Goal: Task Accomplishment & Management: Use online tool/utility

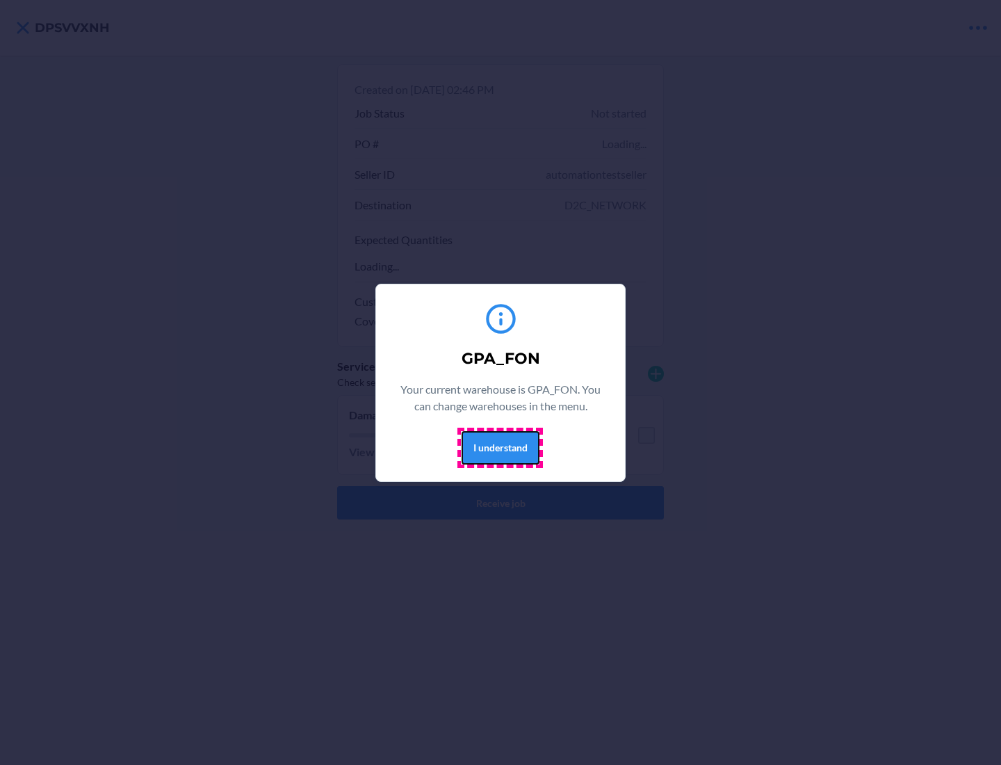
click at [500, 447] on button "I understand" at bounding box center [501, 447] width 78 height 33
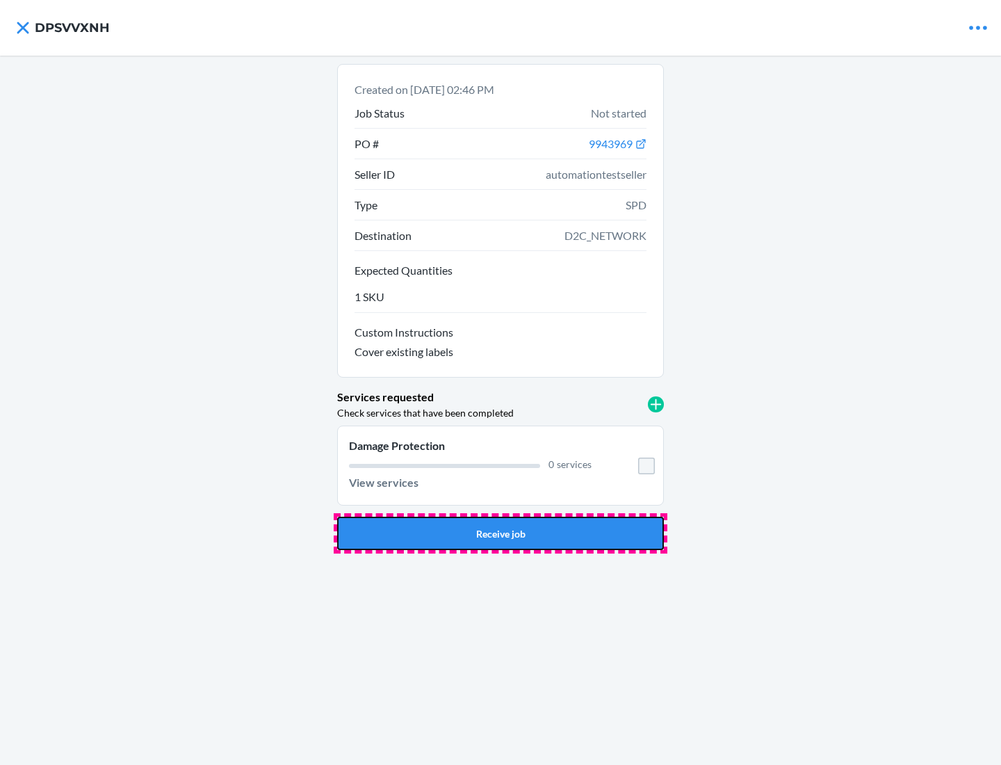
click at [500, 533] on button "Receive job" at bounding box center [500, 532] width 327 height 33
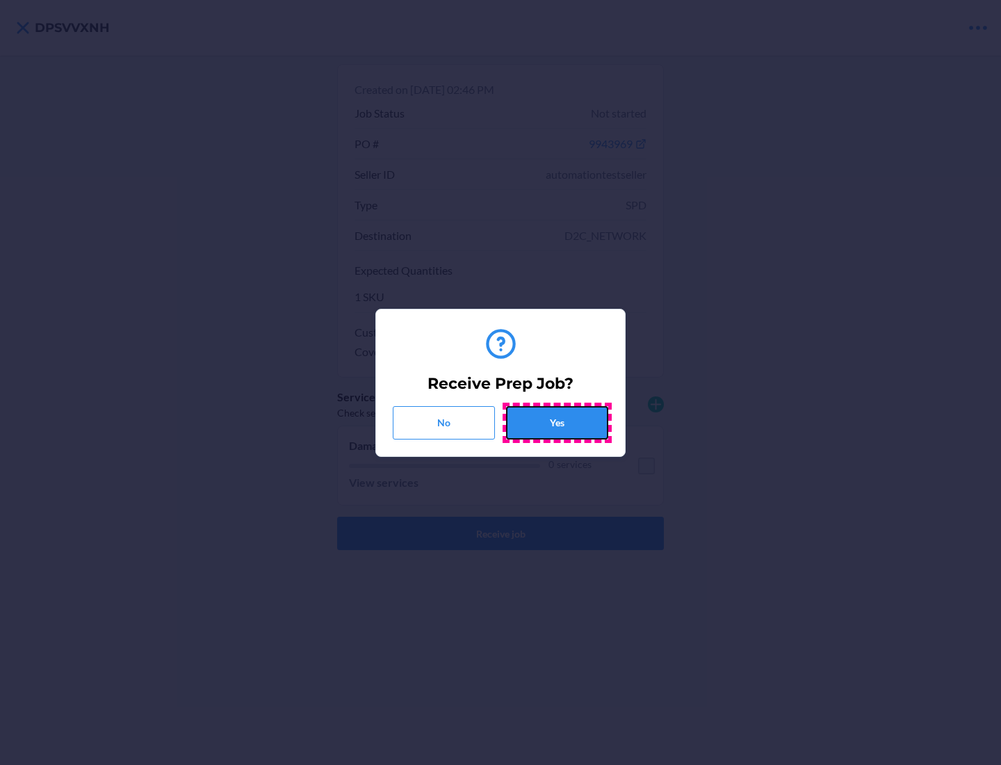
click at [557, 422] on button "Yes" at bounding box center [557, 422] width 102 height 33
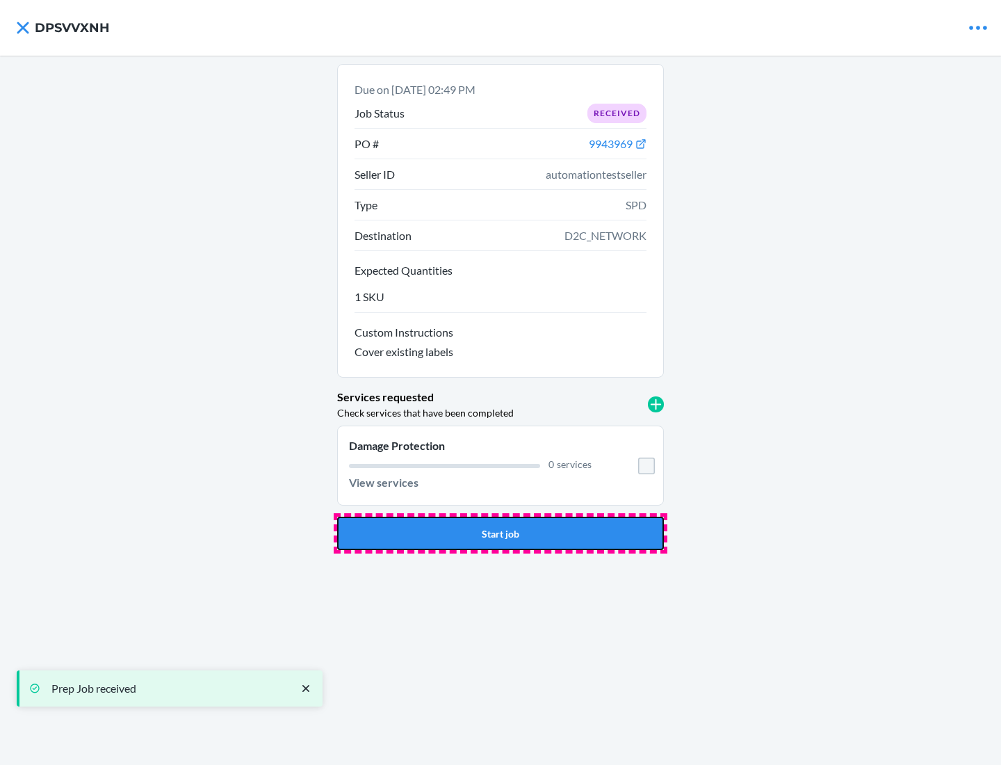
click at [500, 533] on button "Start job" at bounding box center [500, 532] width 327 height 33
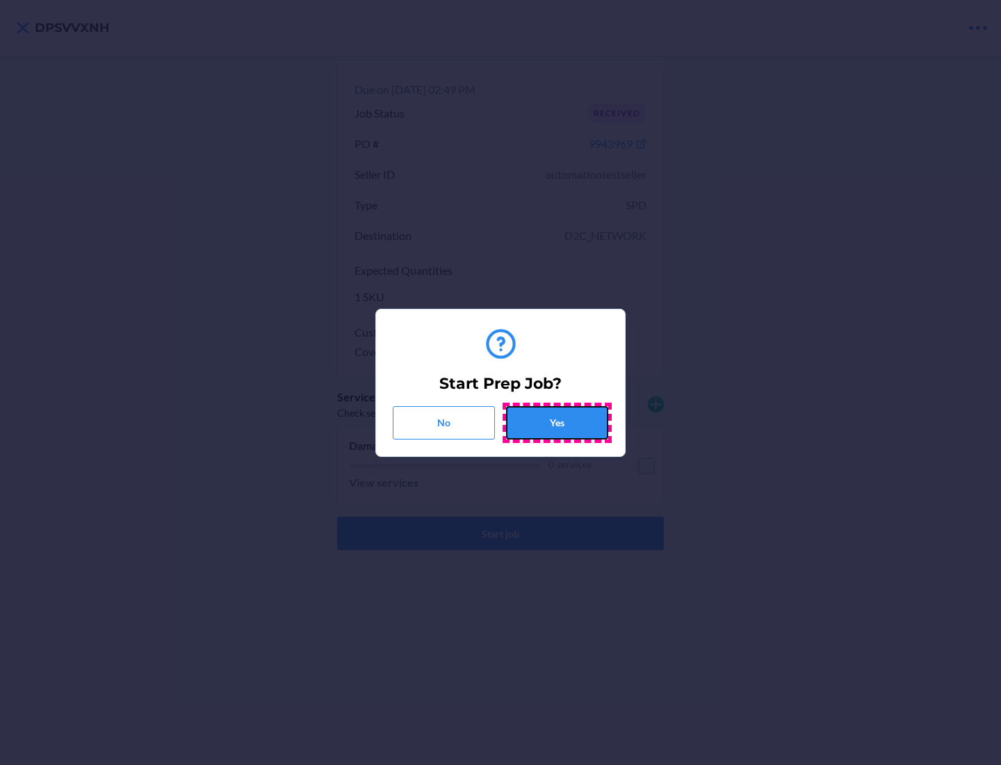
click at [557, 422] on button "Yes" at bounding box center [557, 422] width 102 height 33
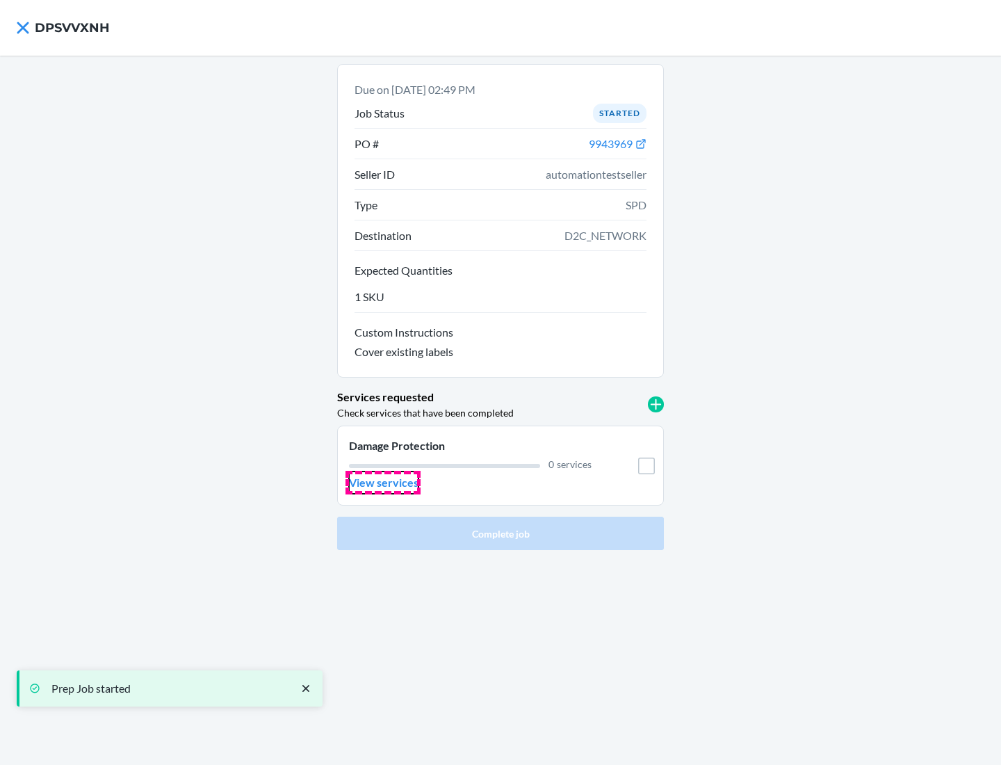
click at [383, 482] on p "View services" at bounding box center [384, 482] width 70 height 17
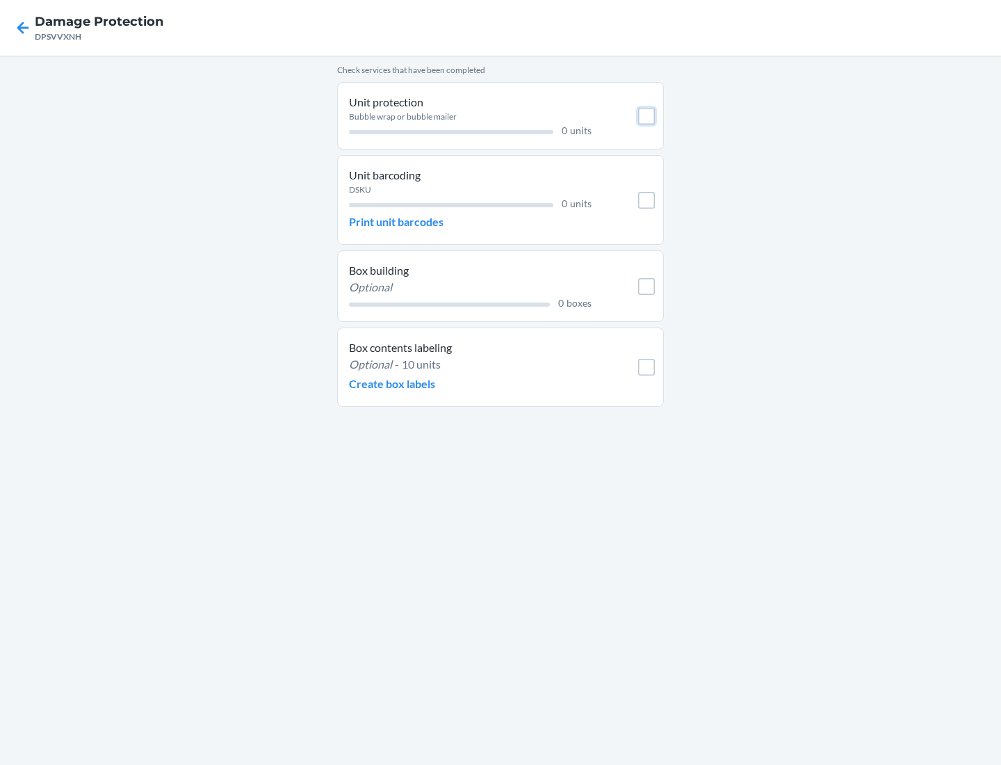
click at [646, 115] on input "checkbox" at bounding box center [646, 116] width 17 height 17
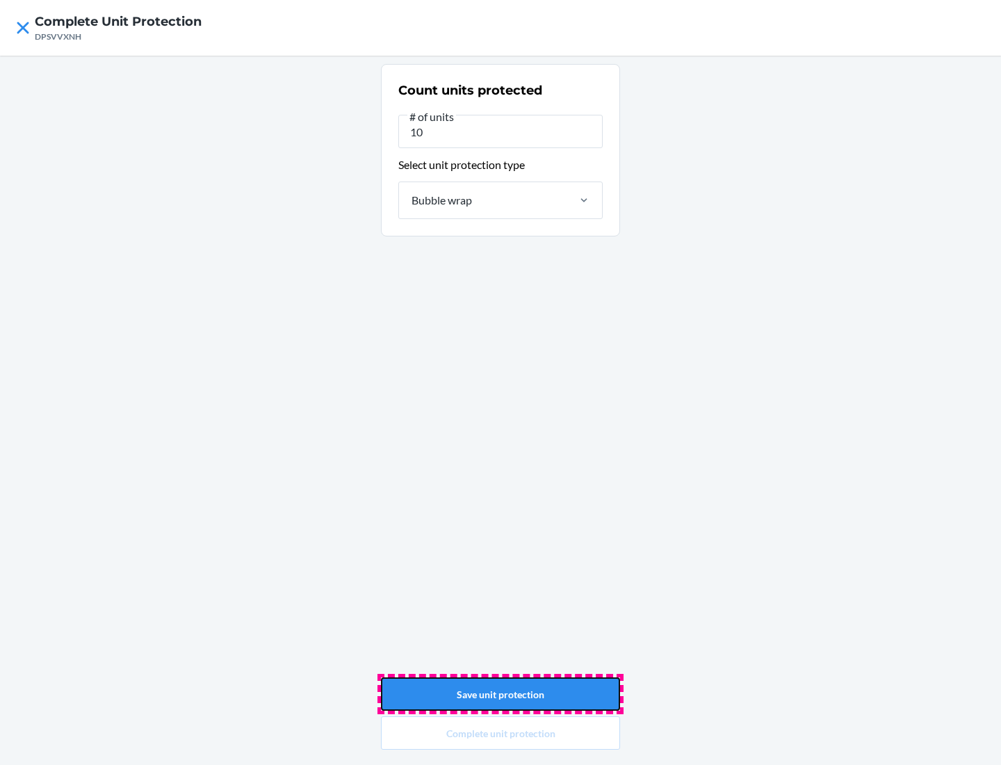
click at [500, 694] on button "Save unit protection" at bounding box center [500, 693] width 239 height 33
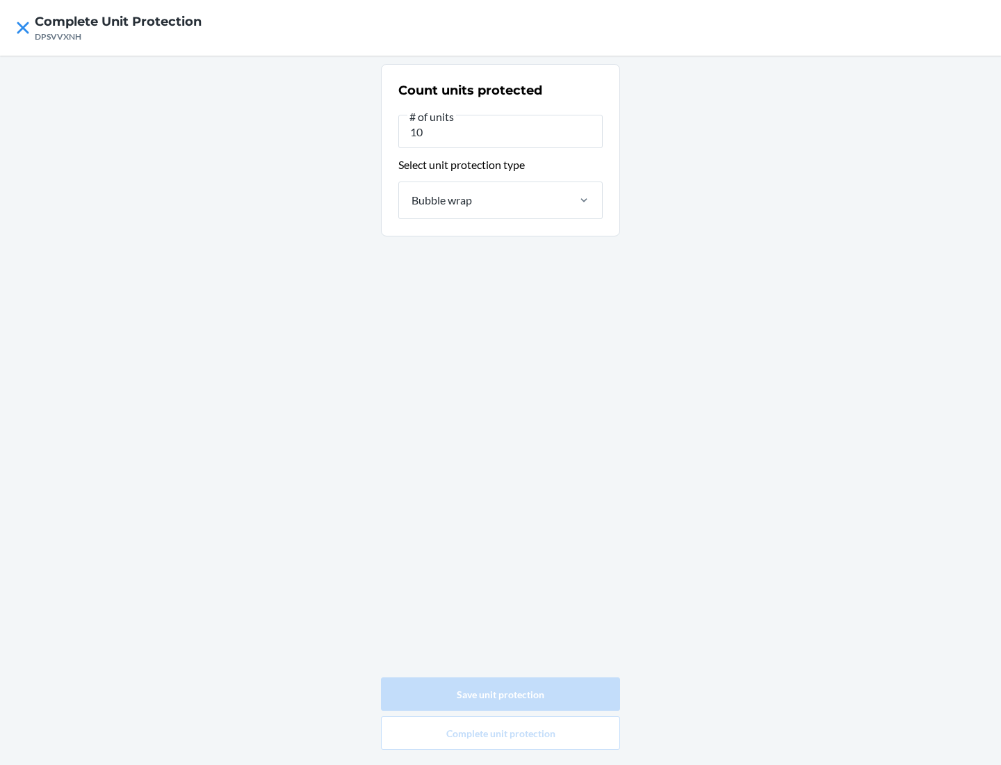
type input "0"
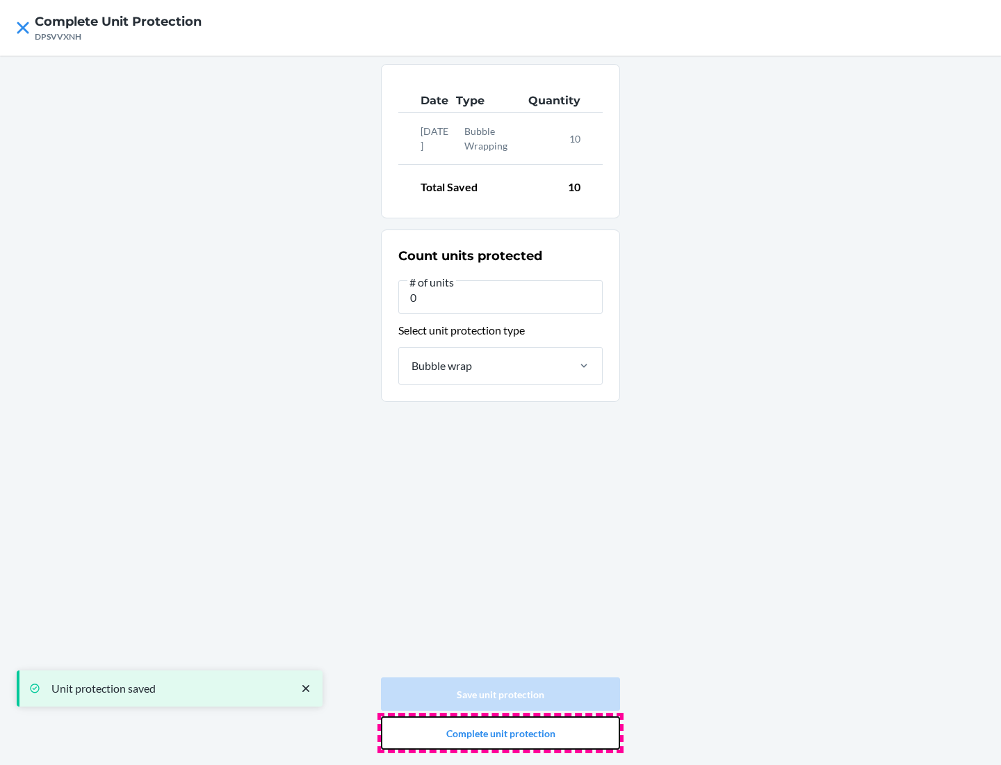
click at [500, 733] on button "Complete unit protection" at bounding box center [500, 732] width 239 height 33
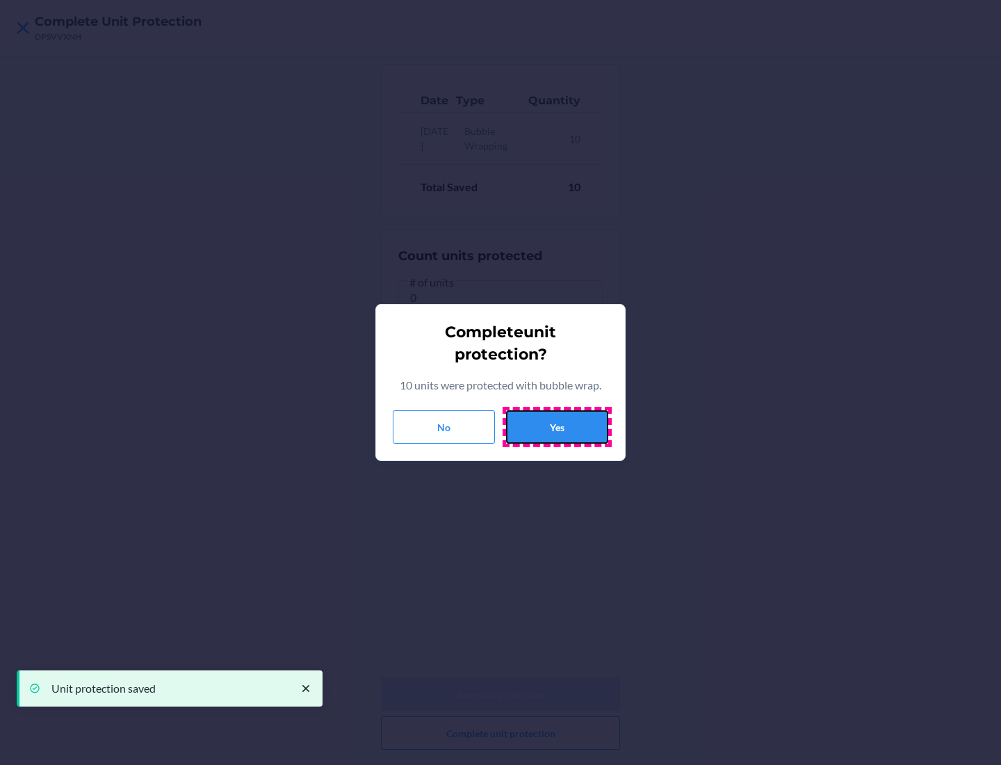
click at [557, 427] on button "Yes" at bounding box center [557, 426] width 102 height 33
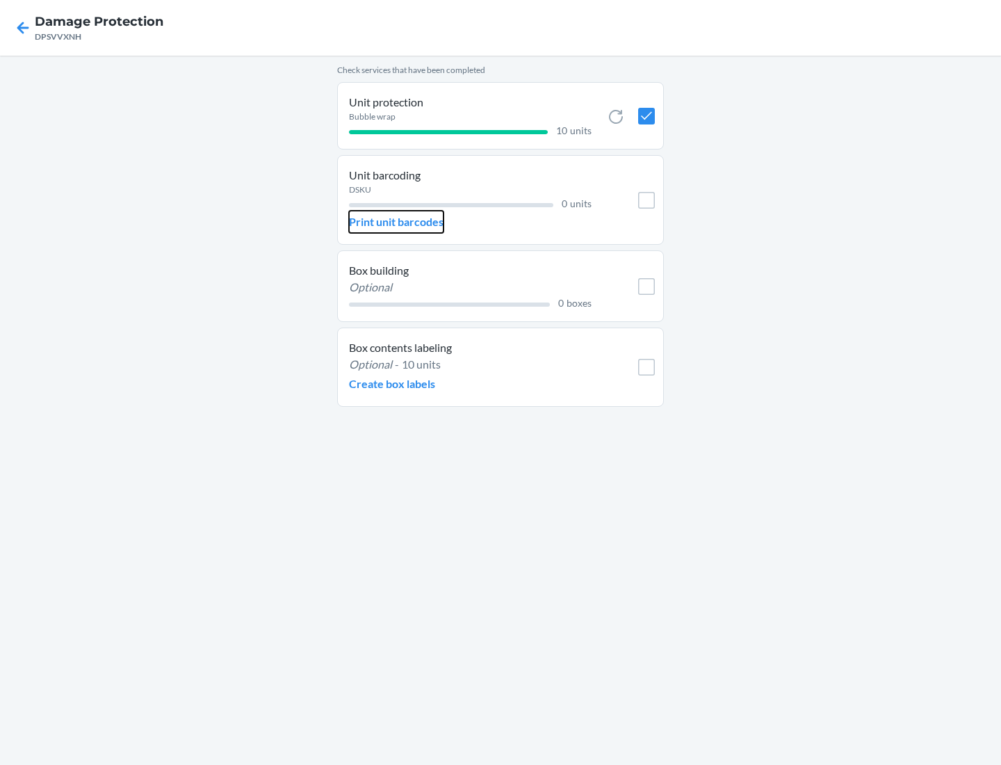
click at [396, 222] on p "Print unit barcodes" at bounding box center [396, 221] width 95 height 17
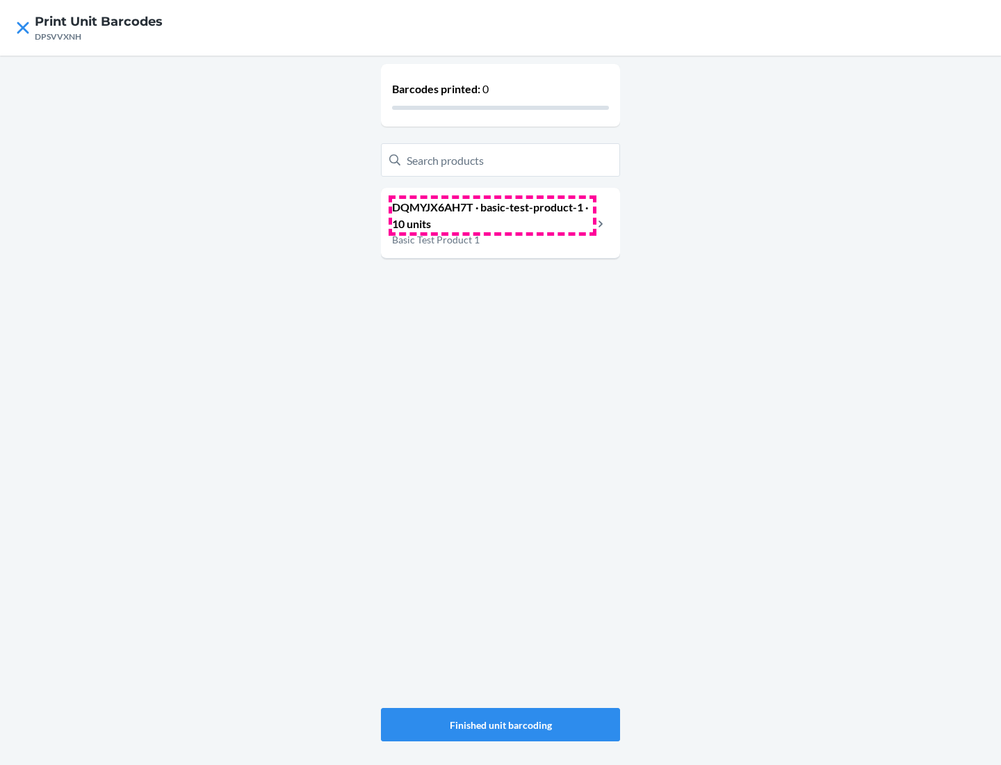
click at [492, 215] on p "DQMYJX6AH7T · basic-test-product-1 · 10 units" at bounding box center [492, 215] width 201 height 33
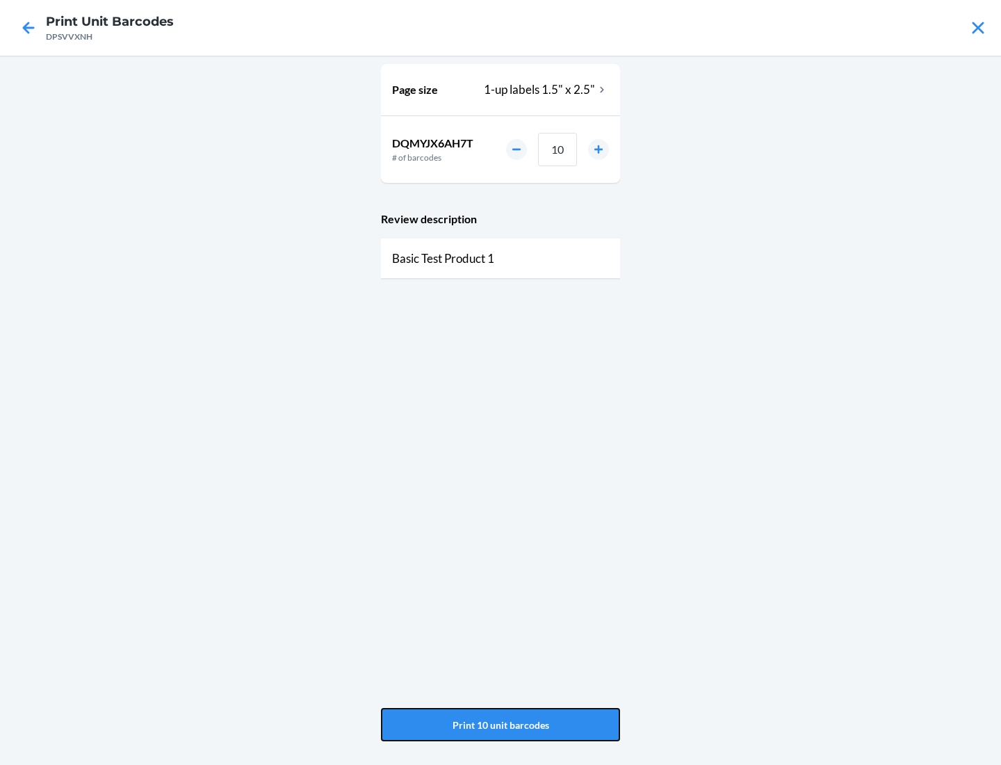
click at [500, 724] on button "Print 10 unit barcodes" at bounding box center [500, 724] width 239 height 33
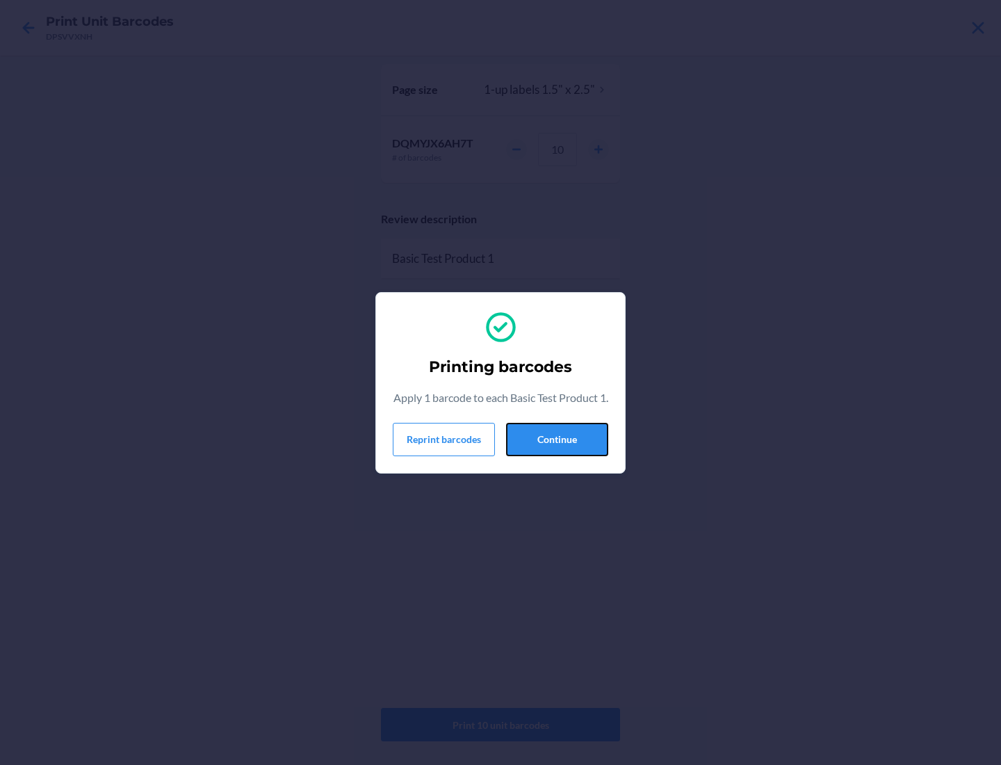
click at [557, 447] on button "Continue" at bounding box center [557, 439] width 102 height 33
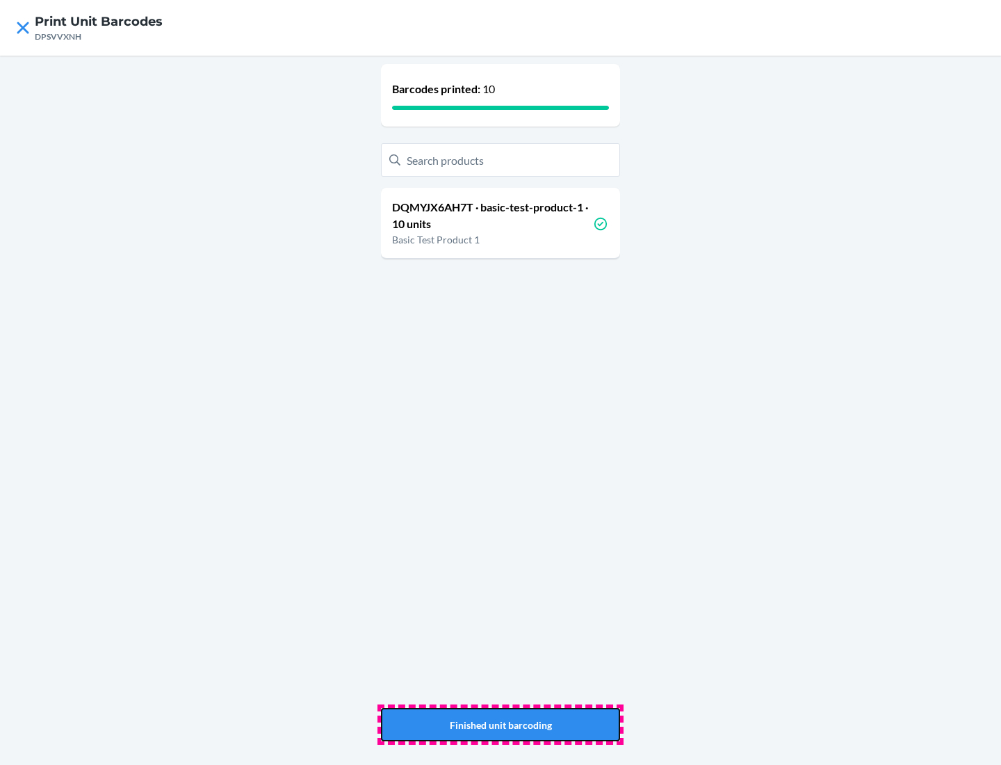
click at [500, 724] on button "Finished unit barcoding" at bounding box center [500, 724] width 239 height 33
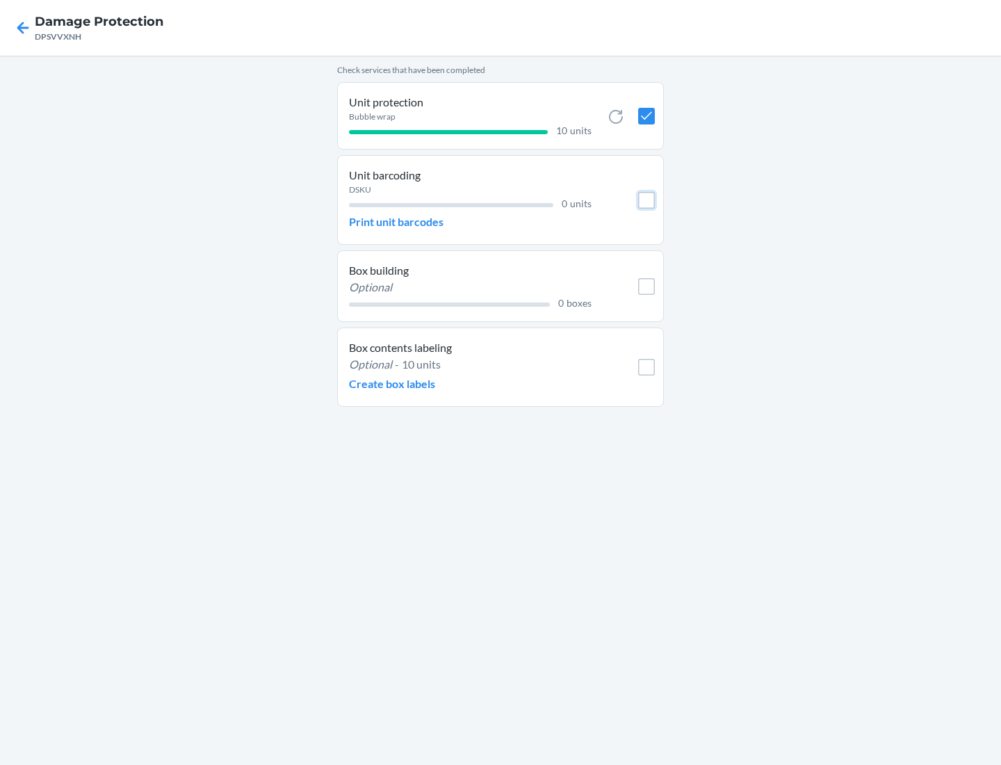
click at [646, 199] on input "checkbox" at bounding box center [646, 200] width 17 height 17
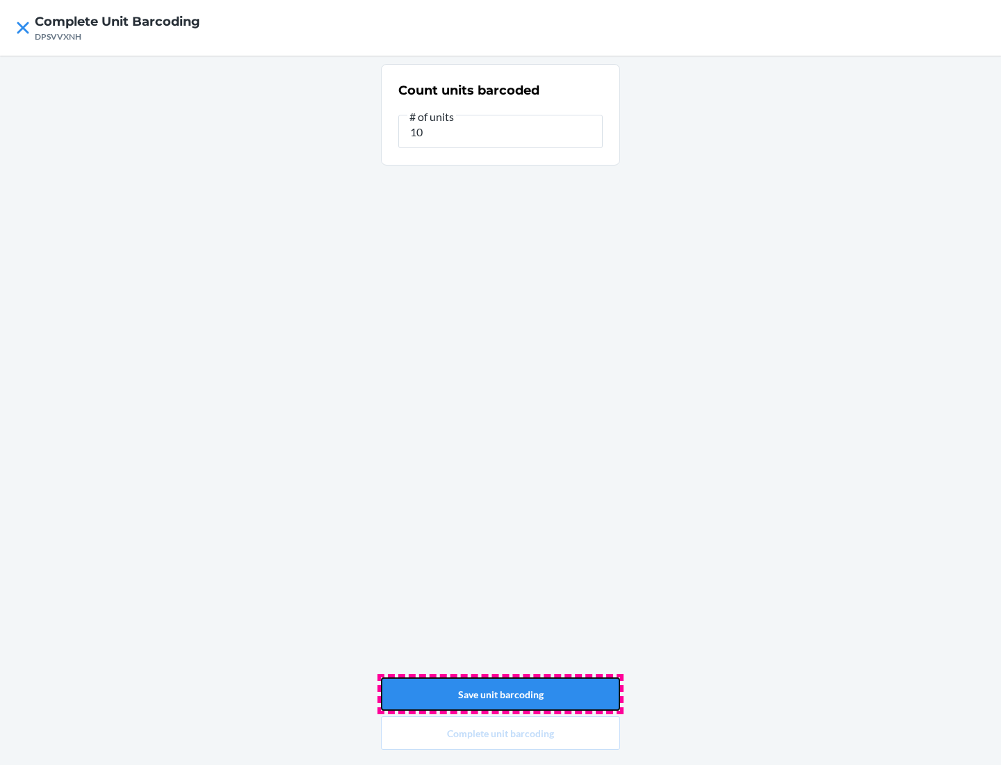
click at [500, 694] on button "Save unit barcoding" at bounding box center [500, 693] width 239 height 33
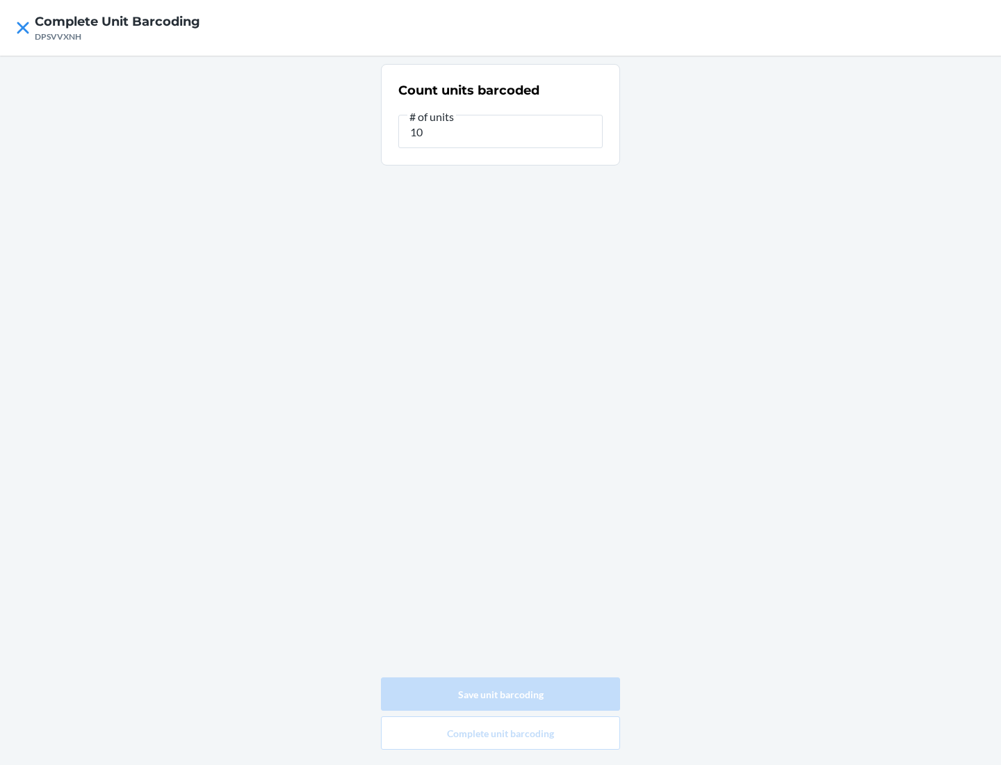
type input "0"
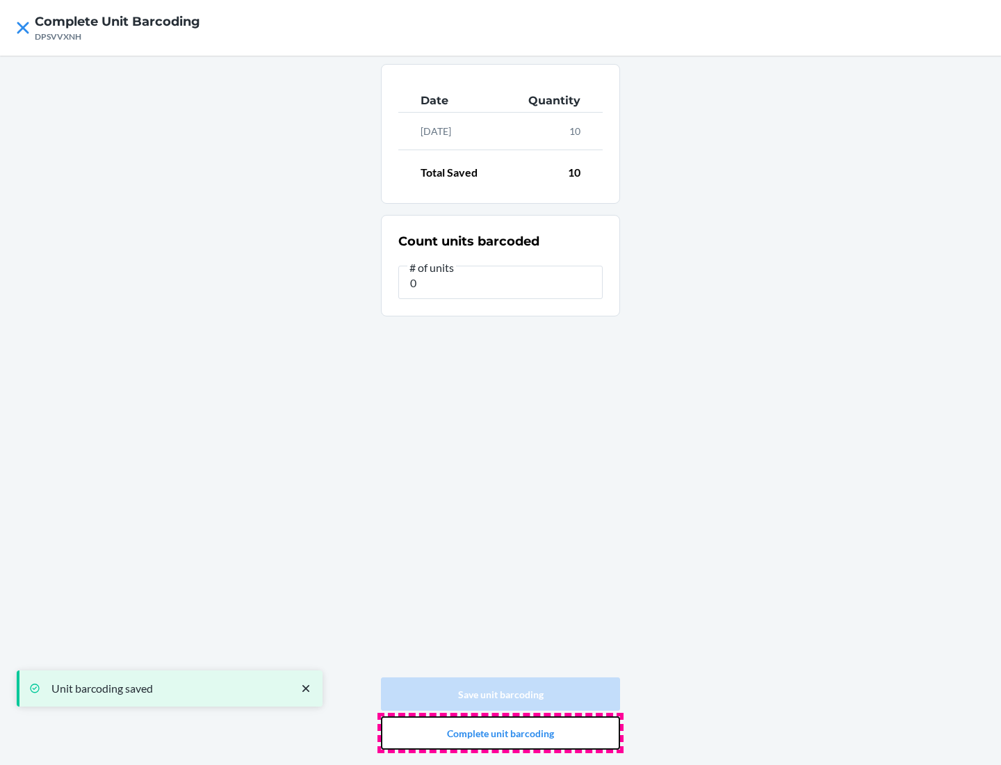
click at [500, 733] on button "Complete unit barcoding" at bounding box center [500, 732] width 239 height 33
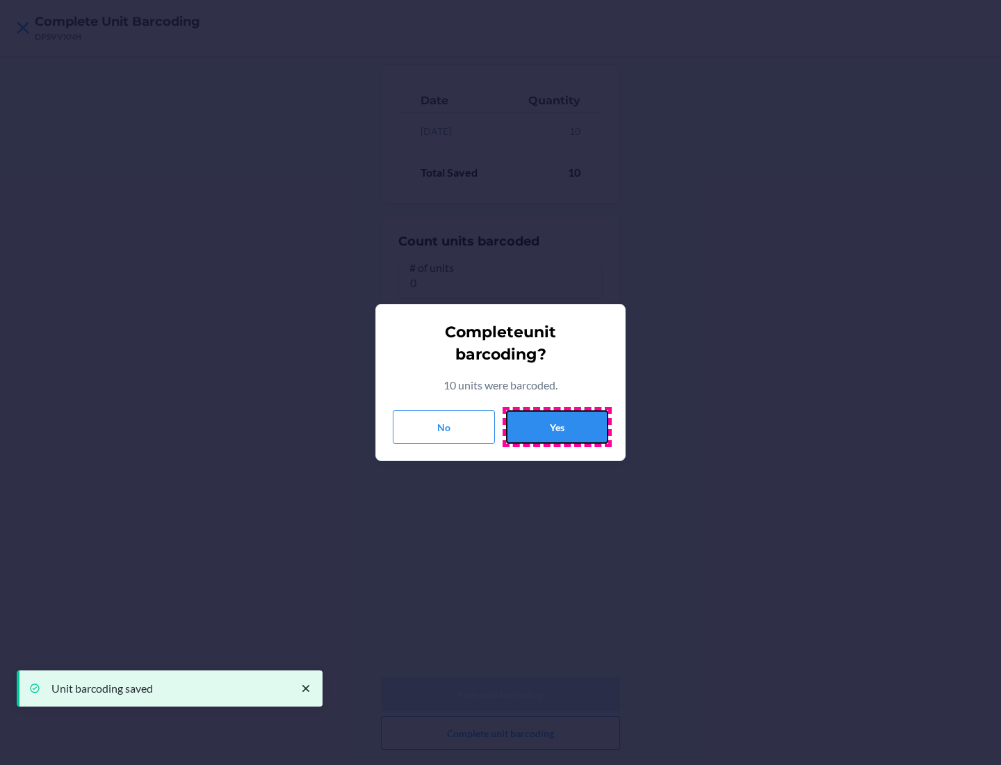
click at [557, 427] on button "Yes" at bounding box center [557, 426] width 102 height 33
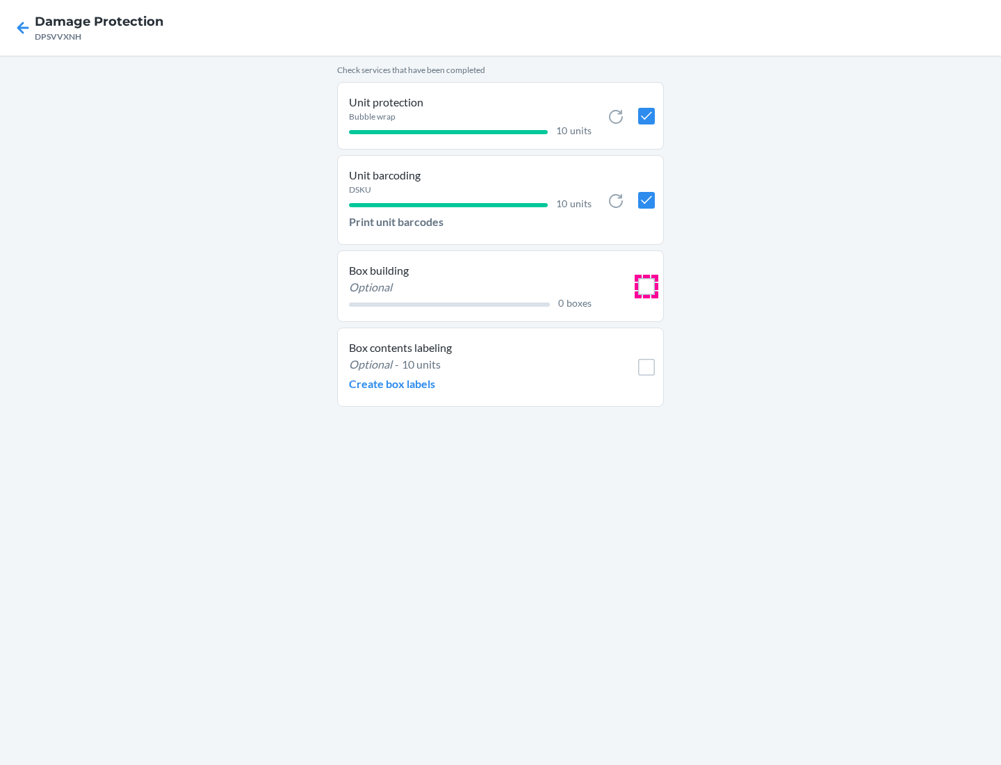
click at [646, 286] on input "checkbox" at bounding box center [646, 286] width 17 height 17
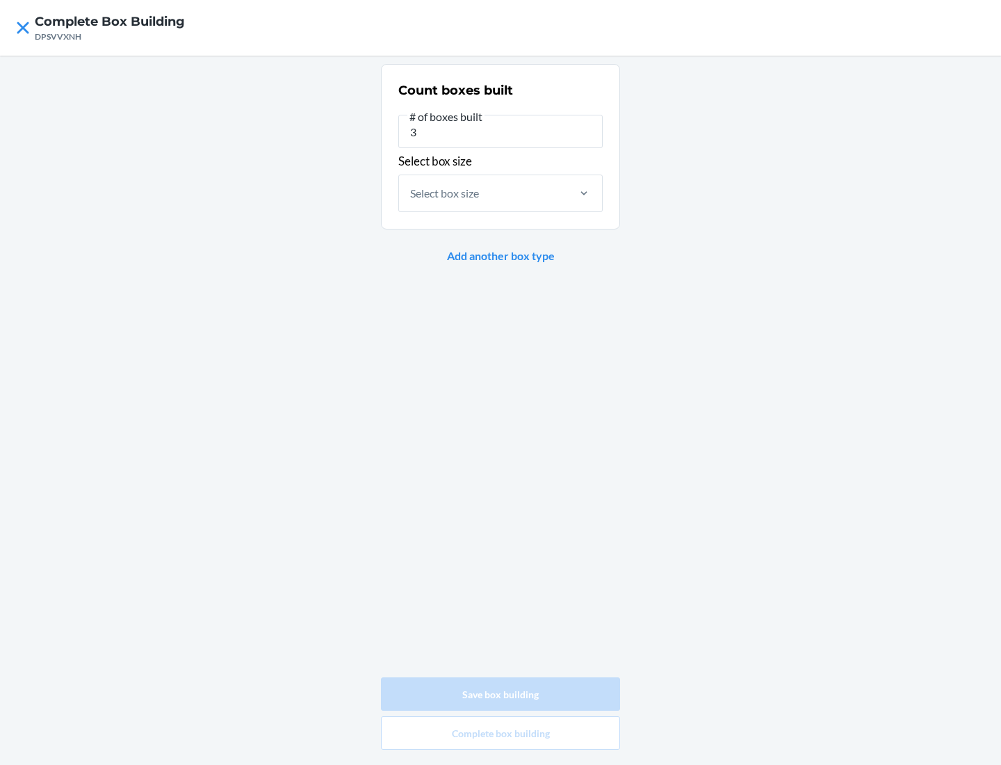
click at [445, 193] on div "Select box size" at bounding box center [444, 193] width 69 height 17
click at [411, 193] on input "Select box size" at bounding box center [410, 193] width 1 height 17
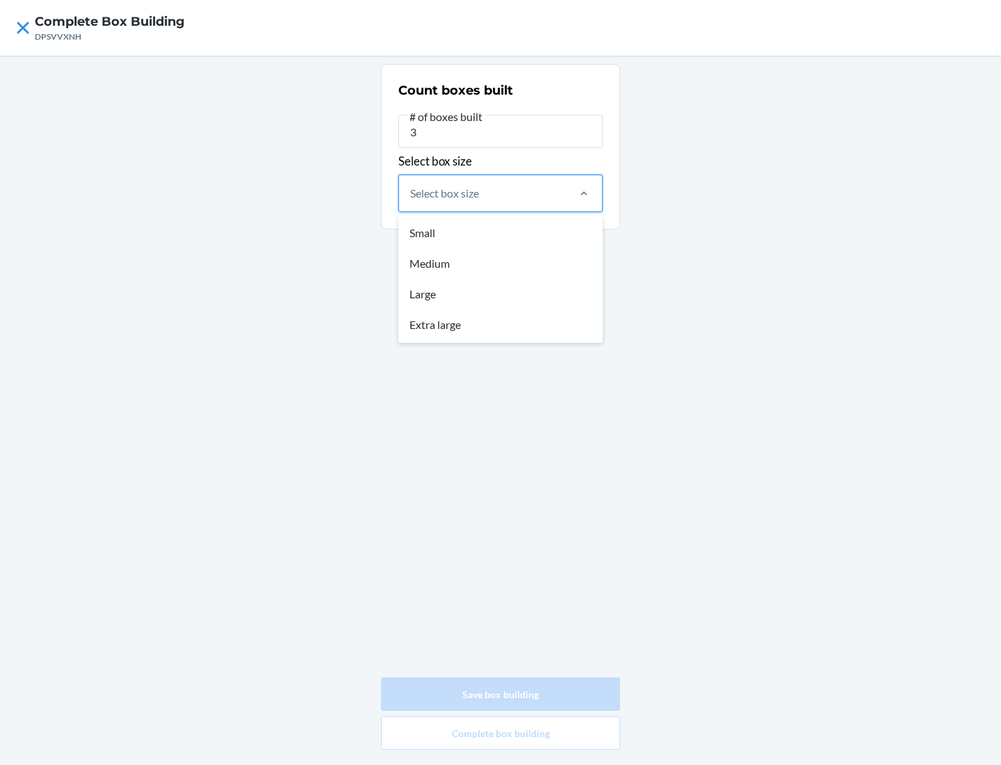
click at [500, 232] on div "Small" at bounding box center [500, 233] width 199 height 31
click at [411, 202] on input "option Small focused, 1 of 4. 4 results available. Use Up and Down to choose op…" at bounding box center [410, 193] width 1 height 17
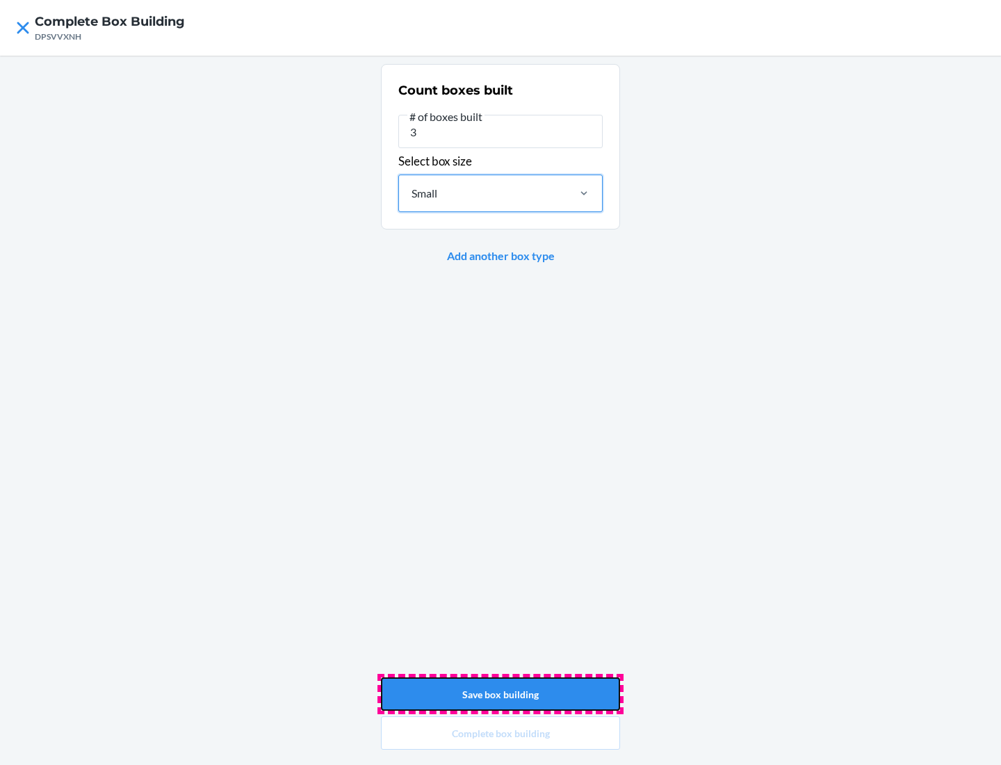
click at [500, 694] on button "Save box building" at bounding box center [500, 693] width 239 height 33
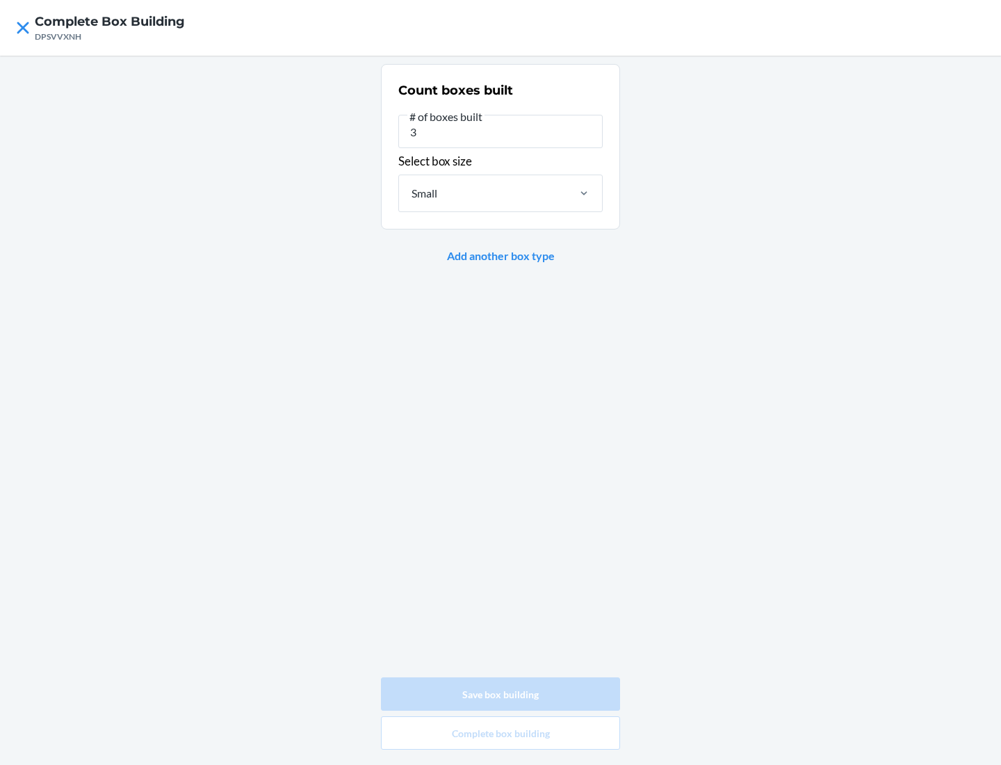
type input "0"
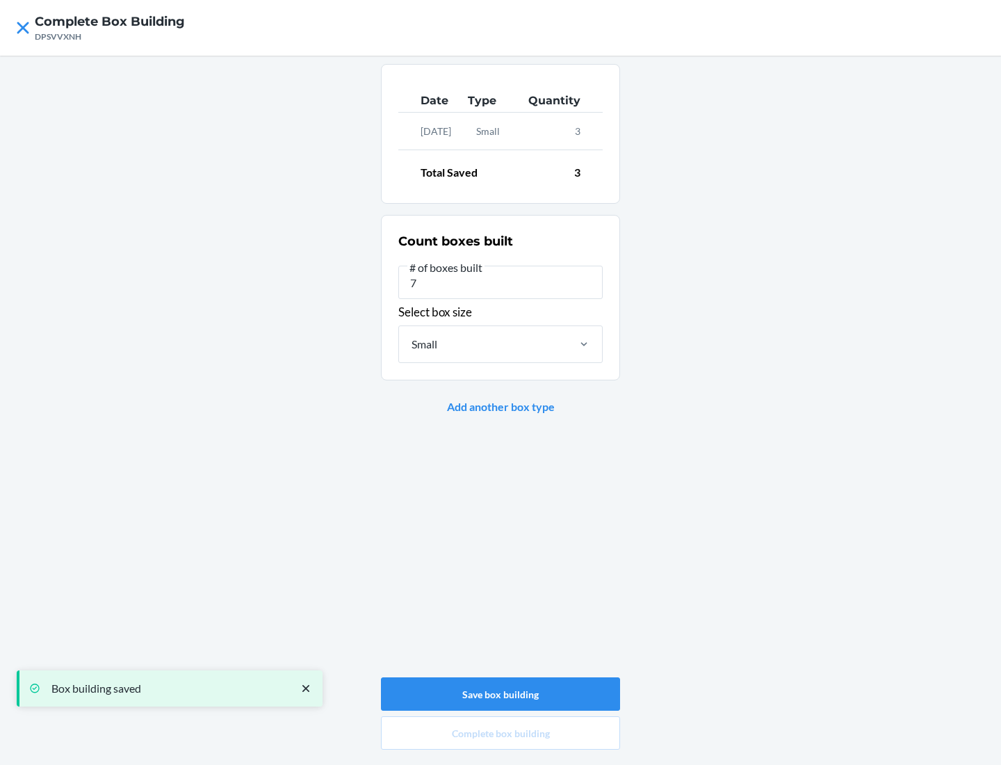
click at [482, 343] on div "Small" at bounding box center [482, 344] width 167 height 36
click at [411, 343] on input "Small" at bounding box center [410, 344] width 1 height 17
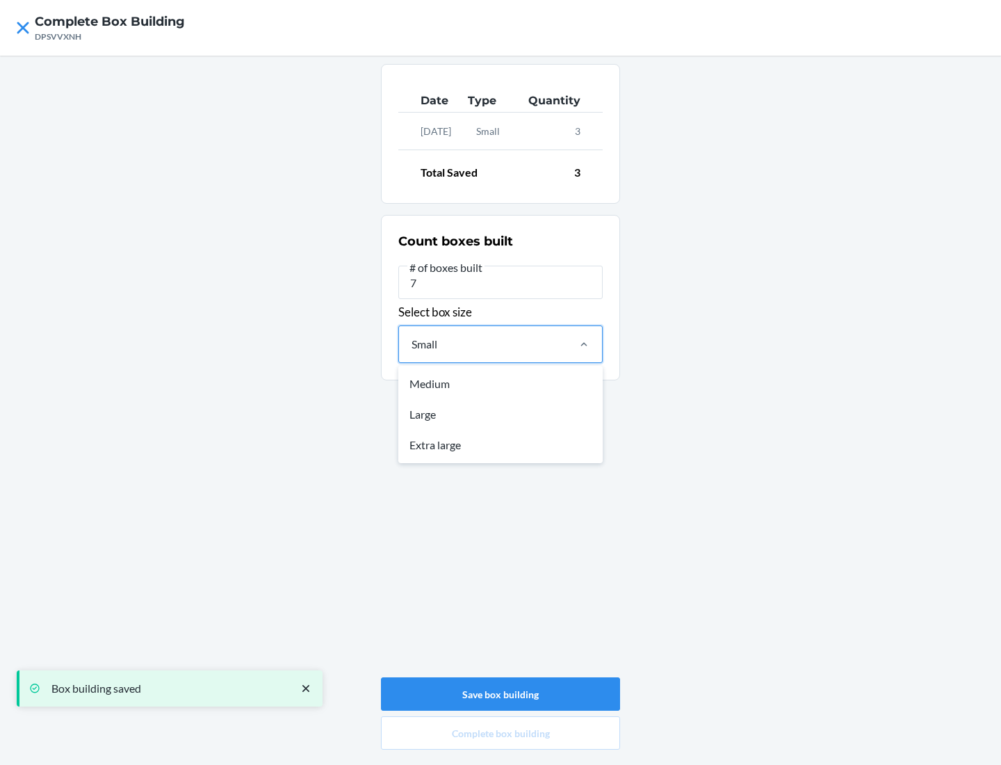
click at [500, 414] on div "Large" at bounding box center [500, 414] width 199 height 31
click at [411, 352] on input "option Small, selected. option Medium focused, 1 of 3. 3 results available. Use…" at bounding box center [410, 344] width 1 height 17
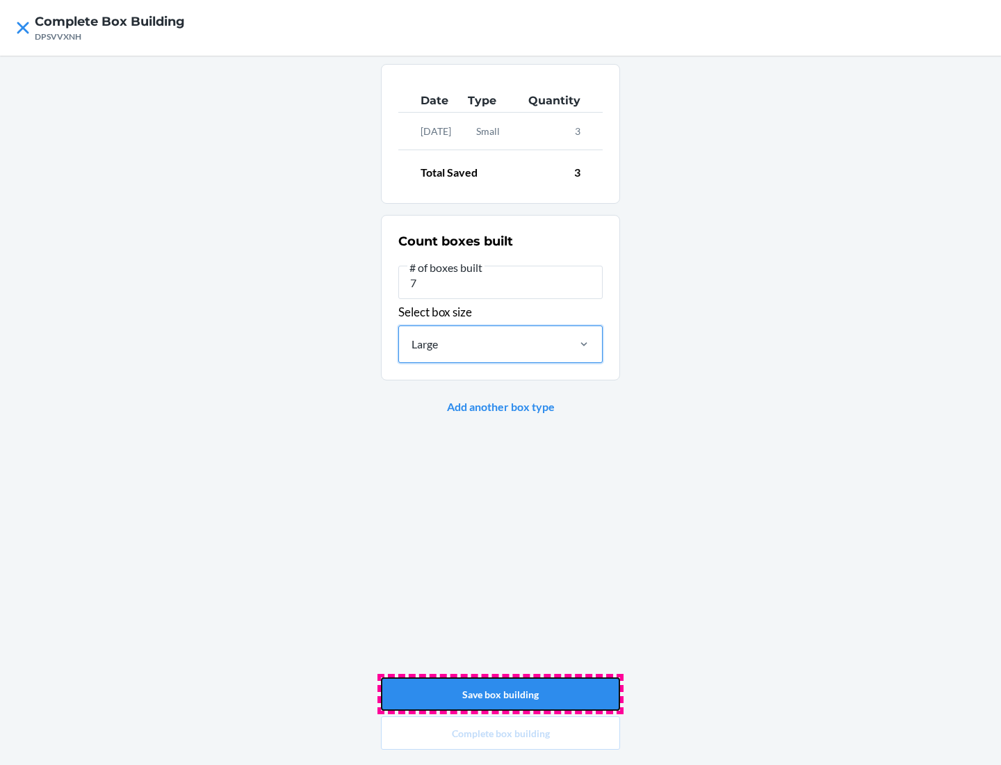
click at [500, 694] on button "Save box building" at bounding box center [500, 693] width 239 height 33
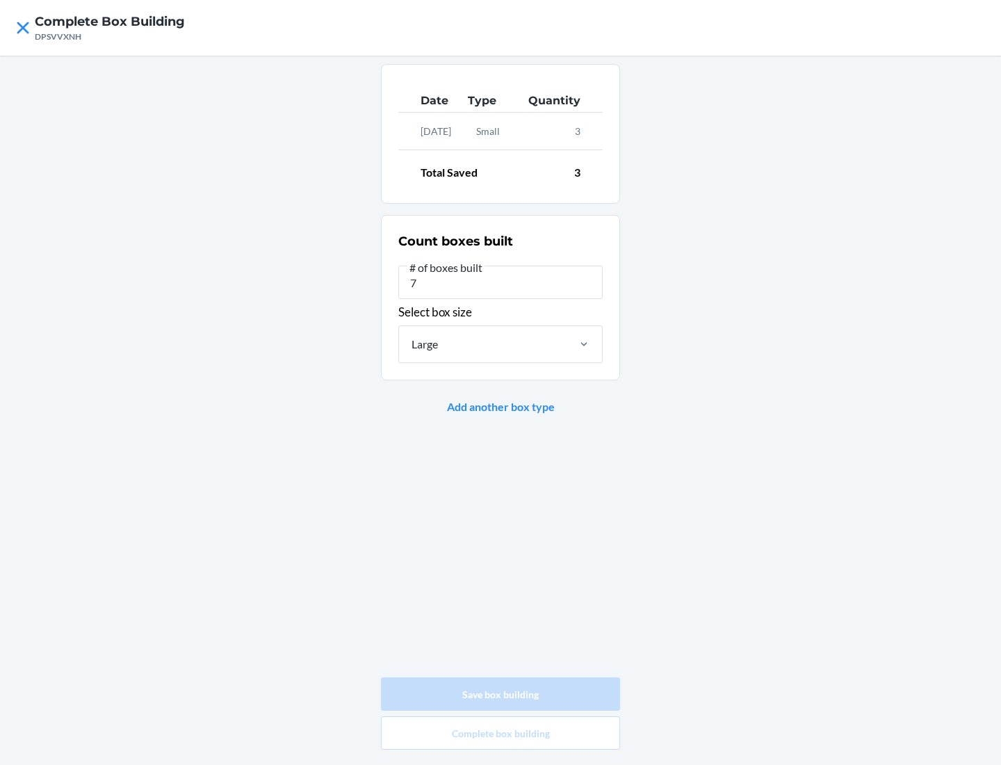
type input "0"
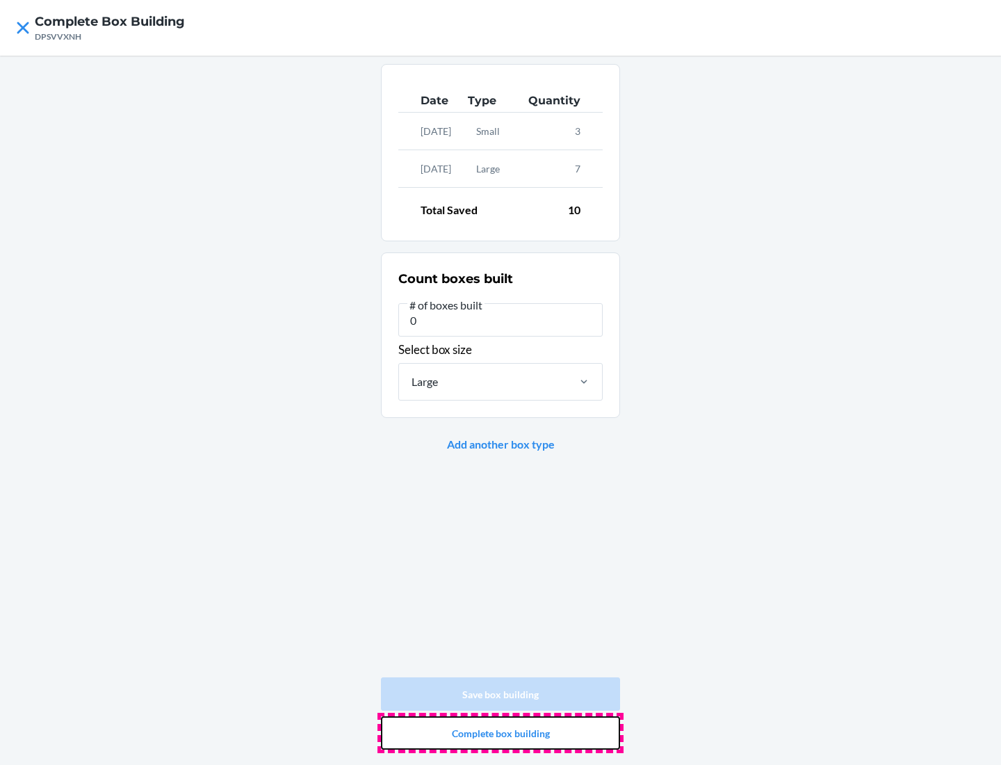
click at [500, 733] on button "Complete box building" at bounding box center [500, 732] width 239 height 33
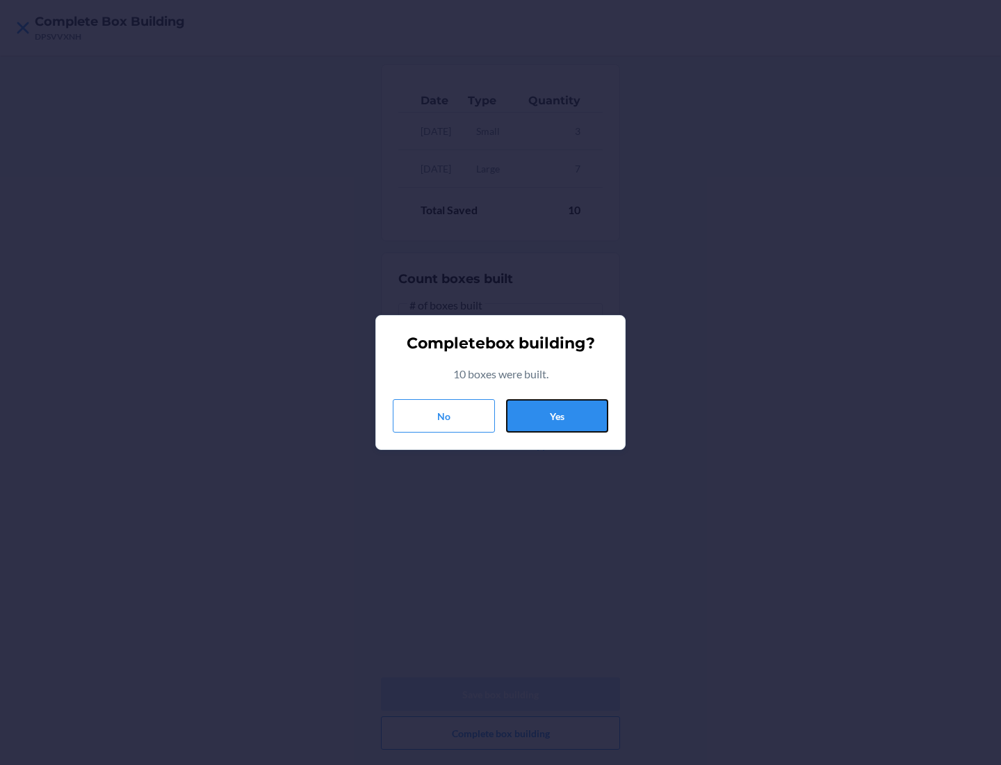
click at [557, 416] on button "Yes" at bounding box center [557, 415] width 102 height 33
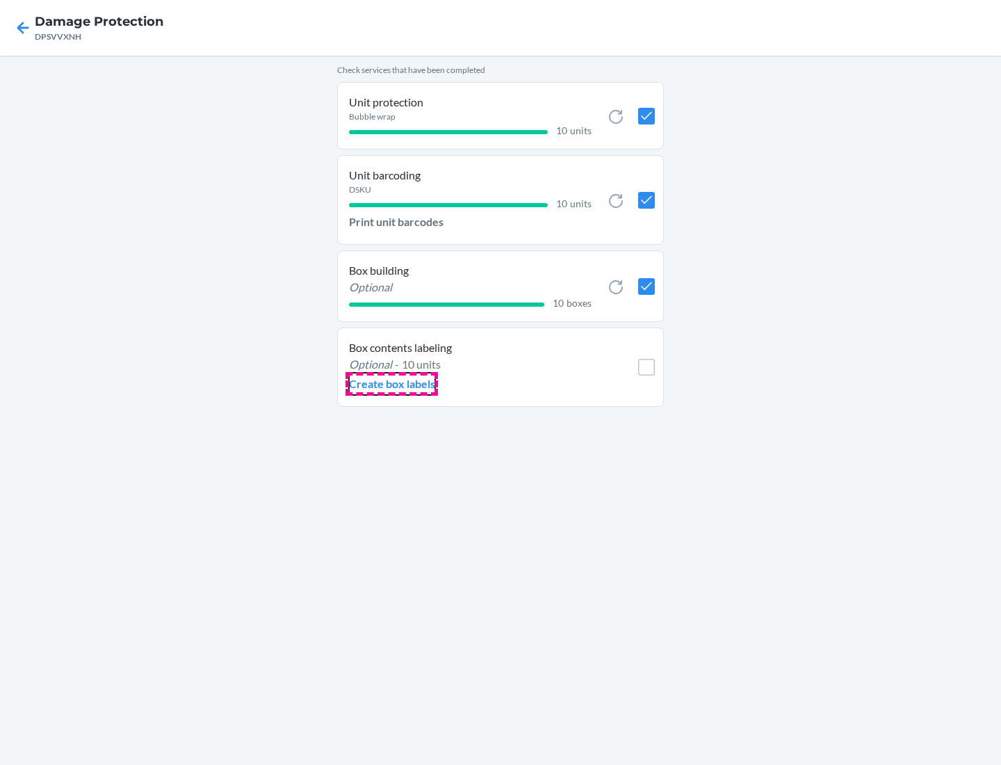
click at [391, 384] on p "Create box labels" at bounding box center [392, 383] width 86 height 17
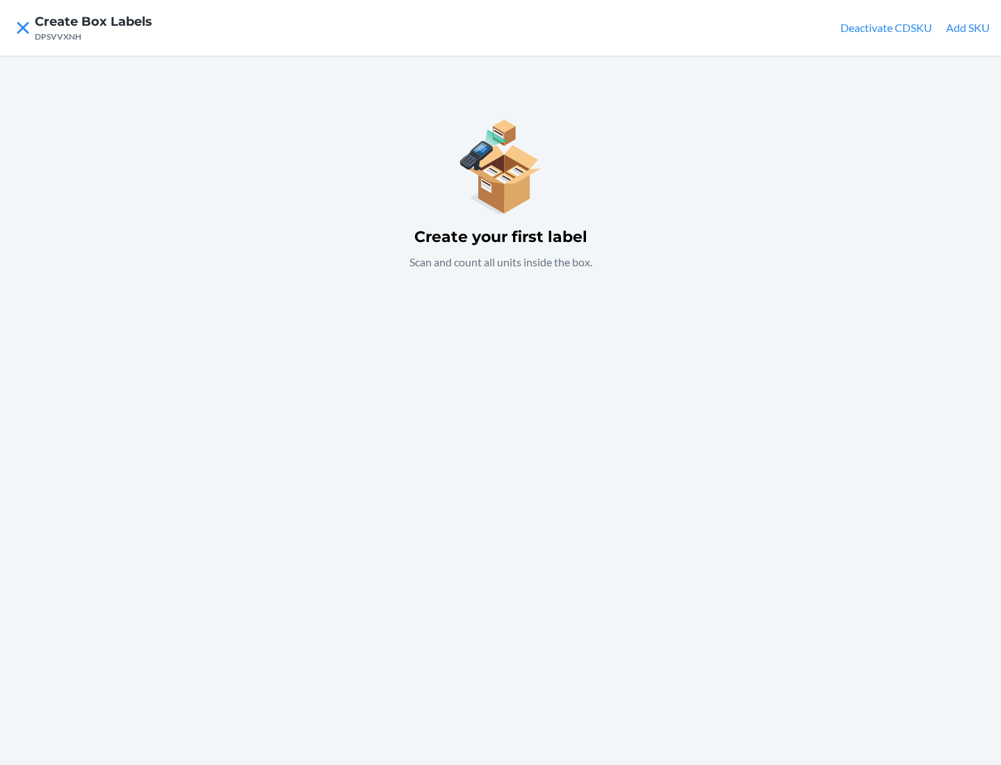
click at [968, 28] on button "Add SKU" at bounding box center [968, 27] width 44 height 17
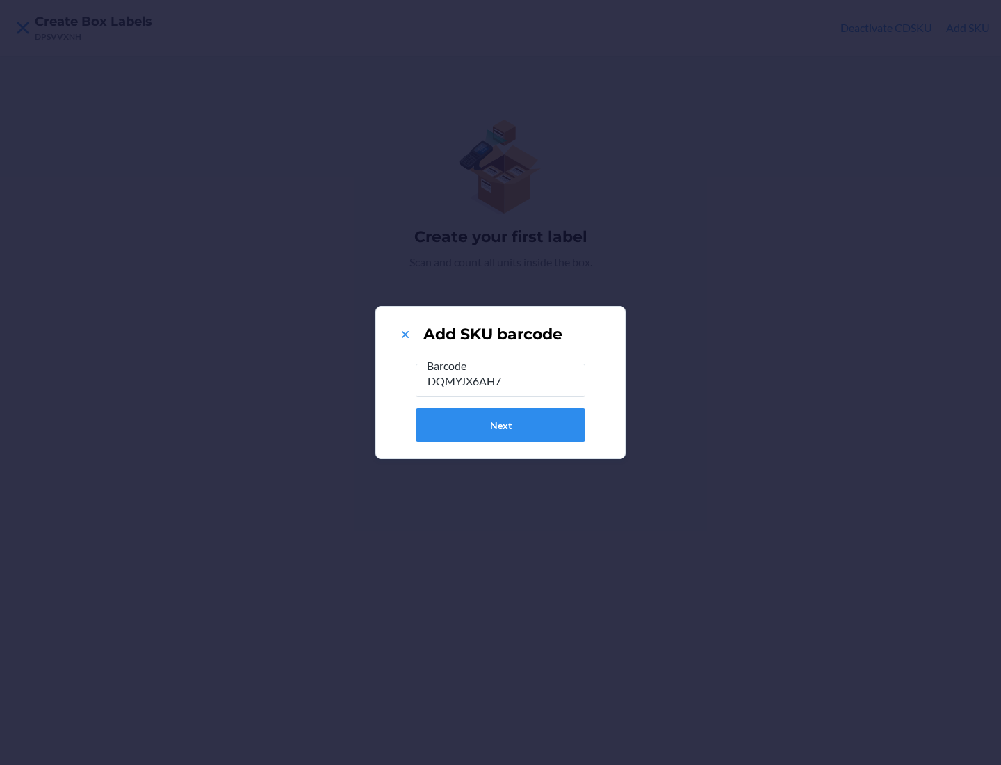
type input "DQMYJX6AH7T"
click at [500, 425] on button "Next" at bounding box center [501, 424] width 170 height 33
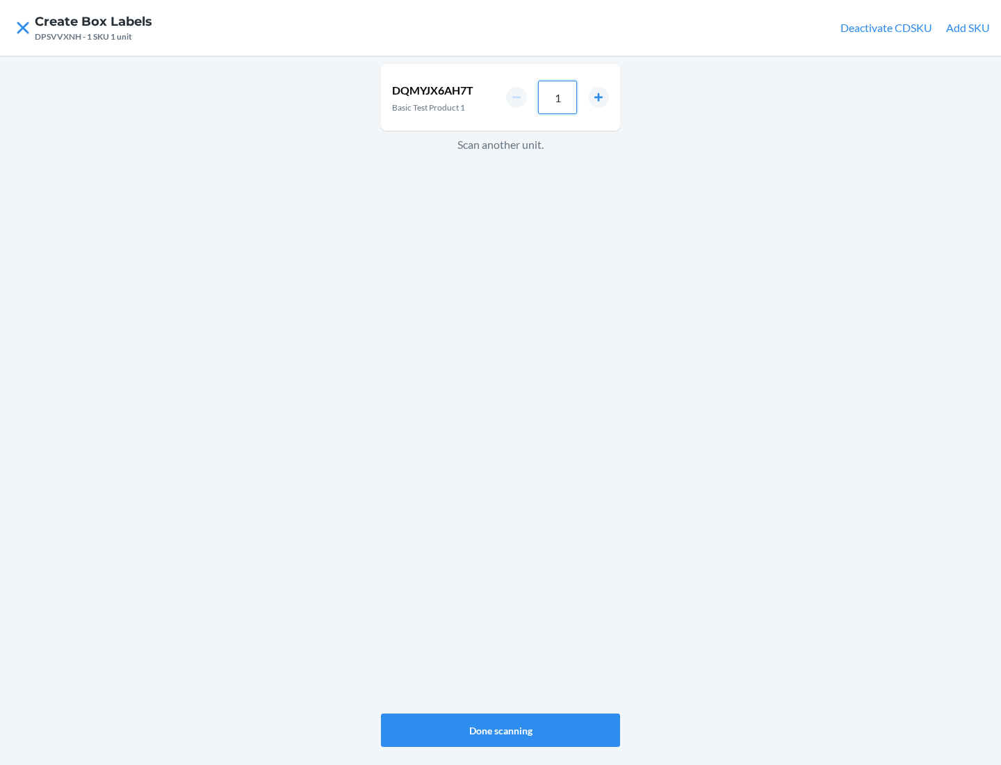
type input "10"
click at [500, 730] on button "Done scanning" at bounding box center [500, 729] width 239 height 33
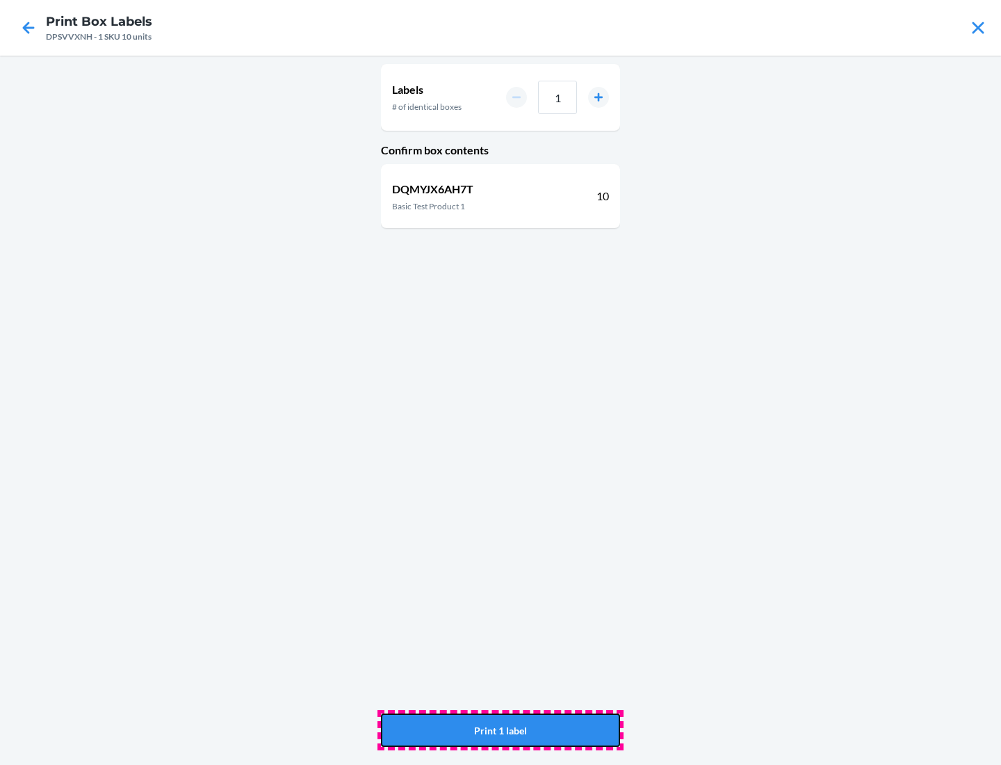
click at [500, 730] on button "Print 1 label" at bounding box center [500, 729] width 239 height 33
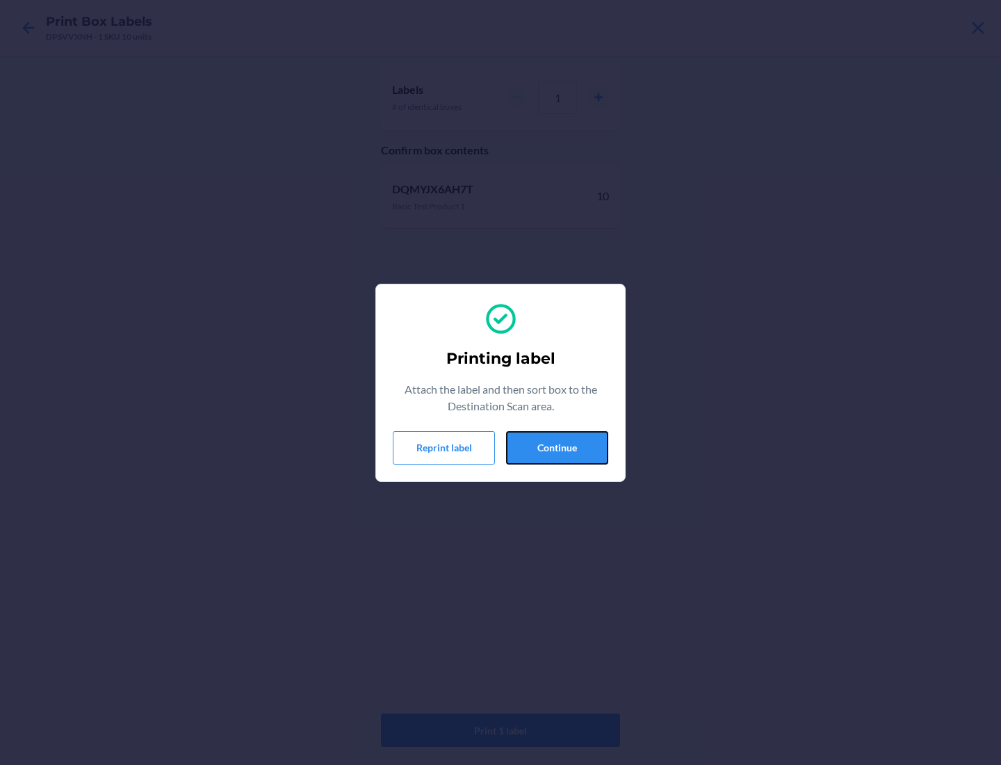
click at [557, 447] on button "Continue" at bounding box center [557, 447] width 102 height 33
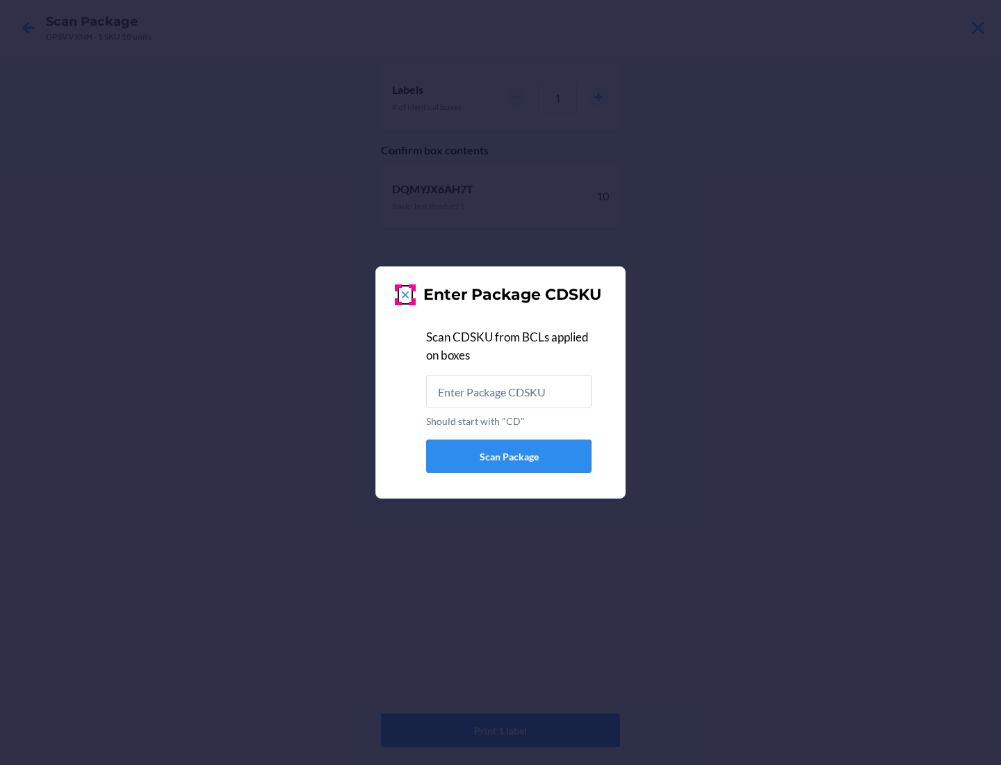
click at [405, 295] on icon at bounding box center [405, 294] width 7 height 7
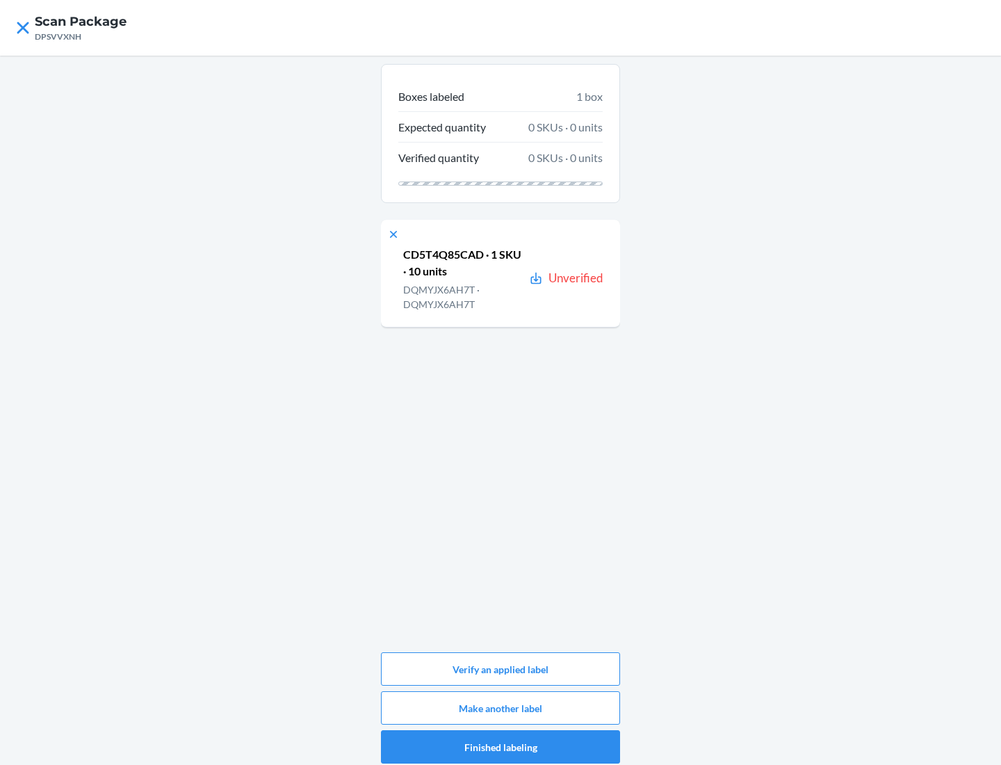
scroll to position [7, 0]
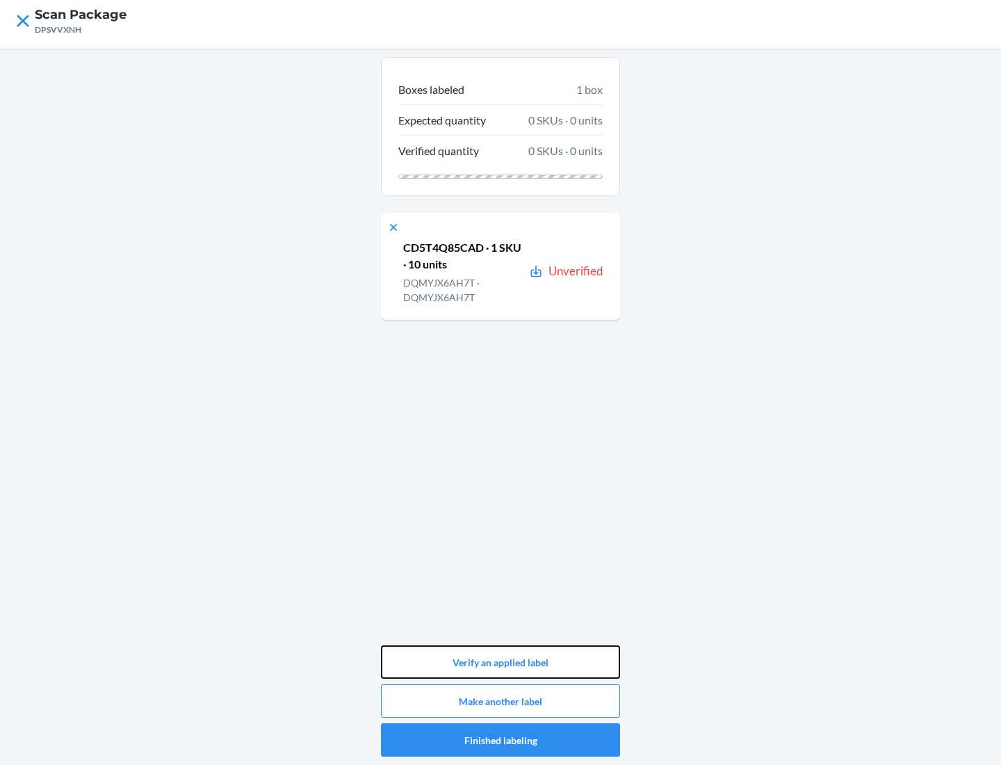
click at [500, 662] on button "Verify an applied label" at bounding box center [500, 661] width 239 height 33
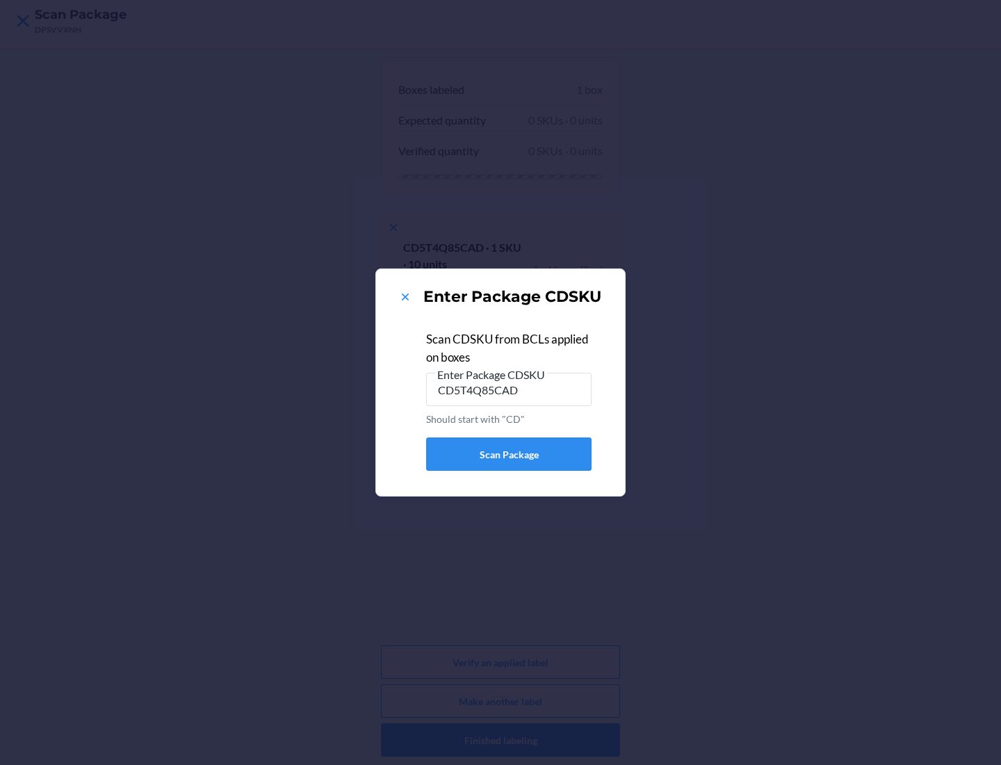
type input "CD5T4Q85CAD"
click at [509, 454] on button "Scan Package" at bounding box center [508, 453] width 165 height 33
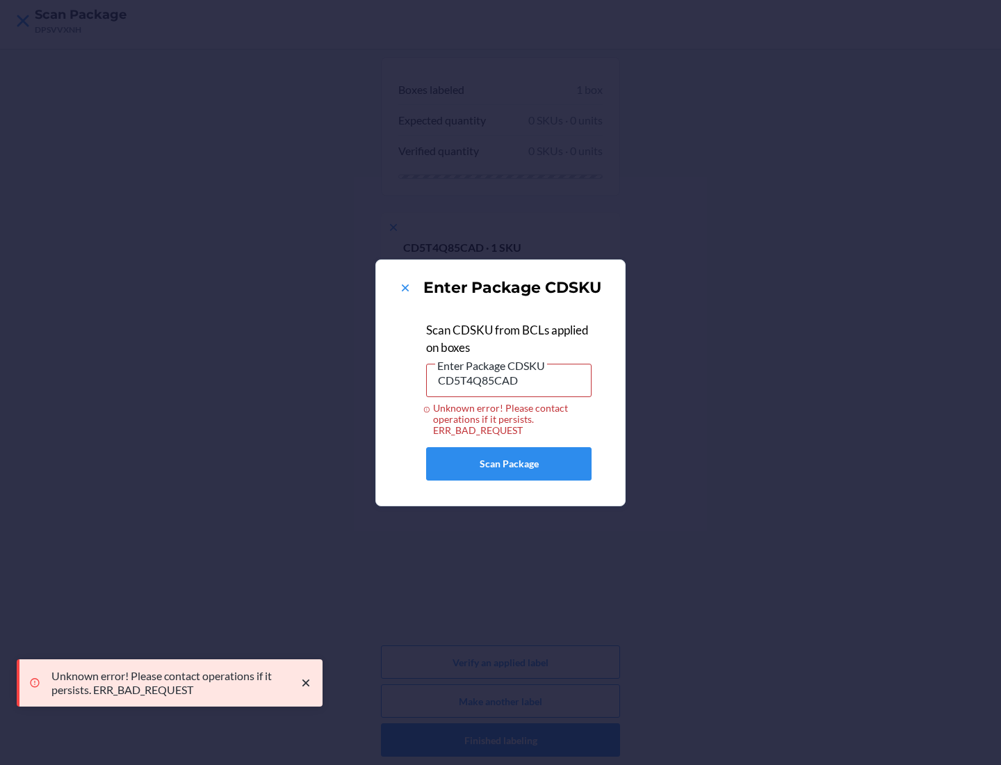
click at [500, 740] on div "Enter Package CDSKU Scan CDSKU from BCLs applied on boxes Enter Package CDSKU C…" at bounding box center [500, 382] width 1001 height 765
